Goal: Use online tool/utility: Use online tool/utility

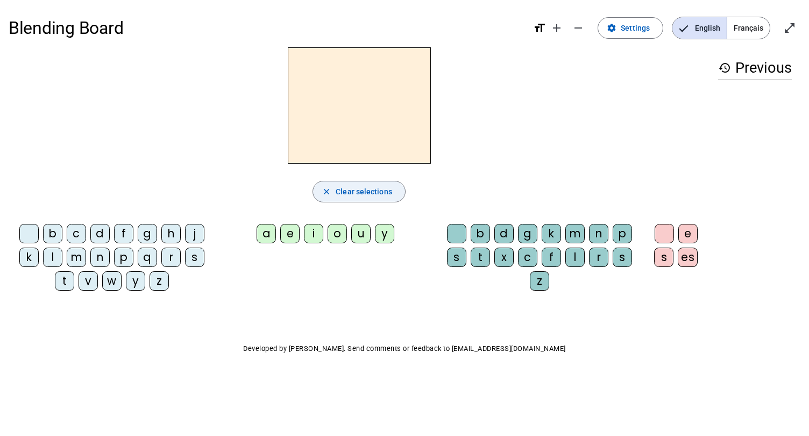
click at [363, 188] on span "Clear selections" at bounding box center [364, 191] width 56 height 13
click at [161, 285] on div "z" at bounding box center [159, 280] width 19 height 19
click at [338, 235] on div "o" at bounding box center [337, 233] width 19 height 19
click at [369, 193] on span "Clear selections" at bounding box center [364, 191] width 56 height 13
click at [749, 26] on span "Français" at bounding box center [748, 28] width 43 height 22
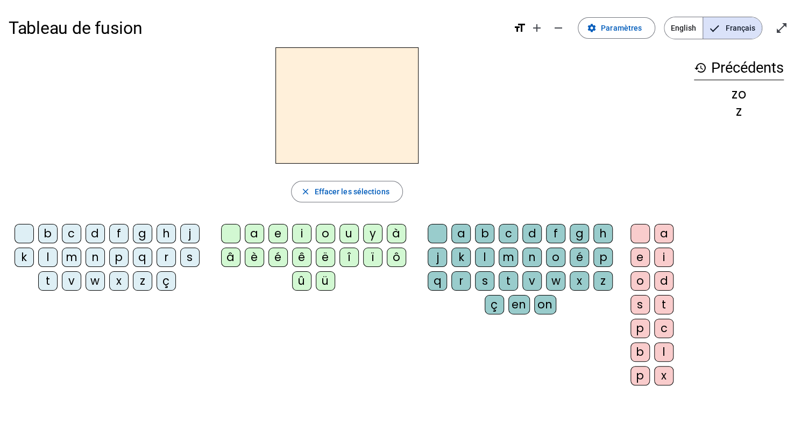
click at [699, 68] on mat-icon "history" at bounding box center [700, 67] width 13 height 13
click at [142, 284] on div "z" at bounding box center [142, 280] width 19 height 19
click at [324, 237] on div "o" at bounding box center [325, 233] width 19 height 19
click at [324, 238] on div "o" at bounding box center [325, 233] width 19 height 19
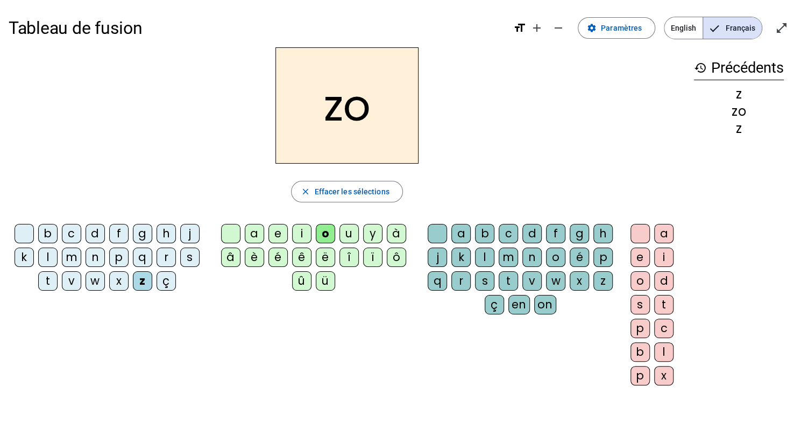
click at [554, 252] on div "o" at bounding box center [555, 256] width 19 height 19
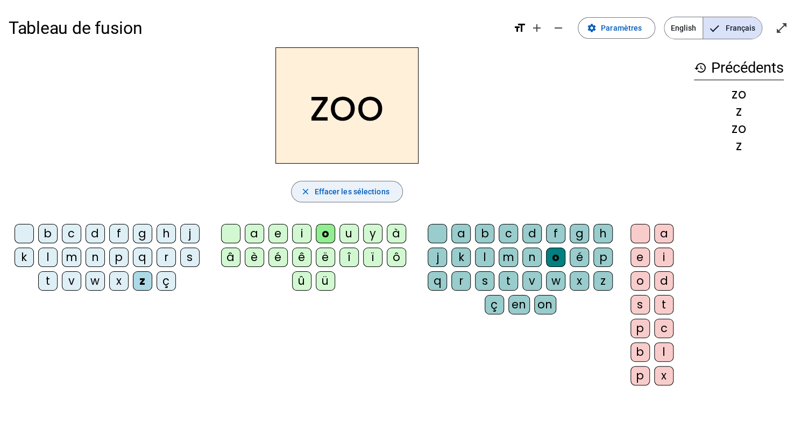
click at [358, 197] on span "button" at bounding box center [347, 192] width 110 height 26
